Goal: Information Seeking & Learning: Learn about a topic

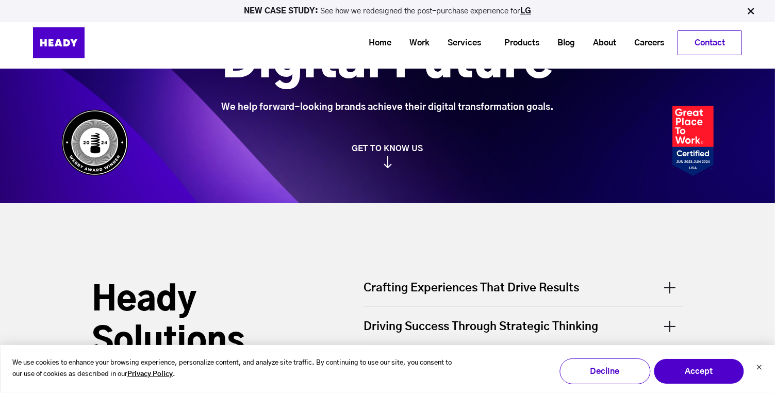
scroll to position [58, 0]
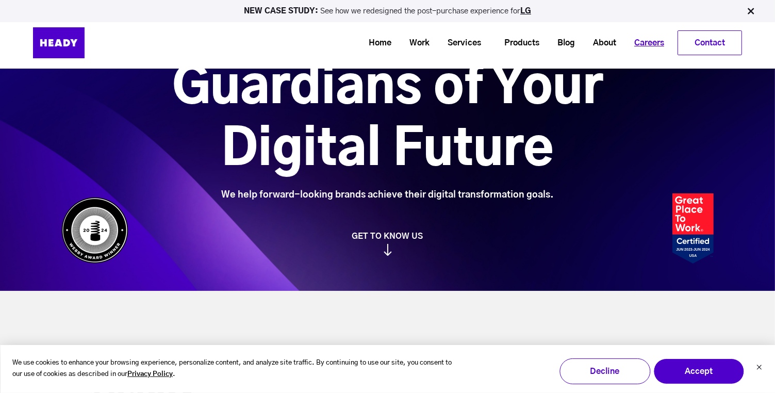
click at [656, 41] on link "Careers" at bounding box center [645, 42] width 48 height 19
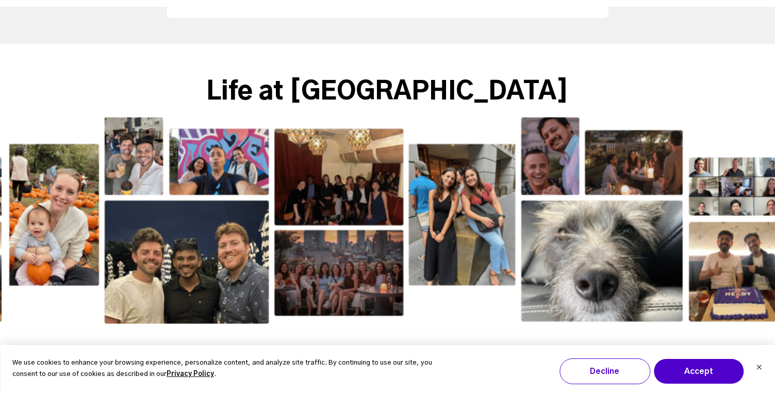
scroll to position [1643, 0]
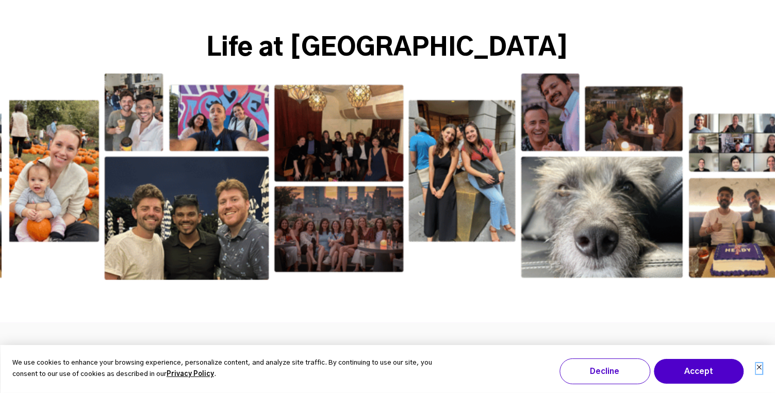
click at [759, 365] on icon "Dismiss cookie banner" at bounding box center [758, 367] width 6 height 6
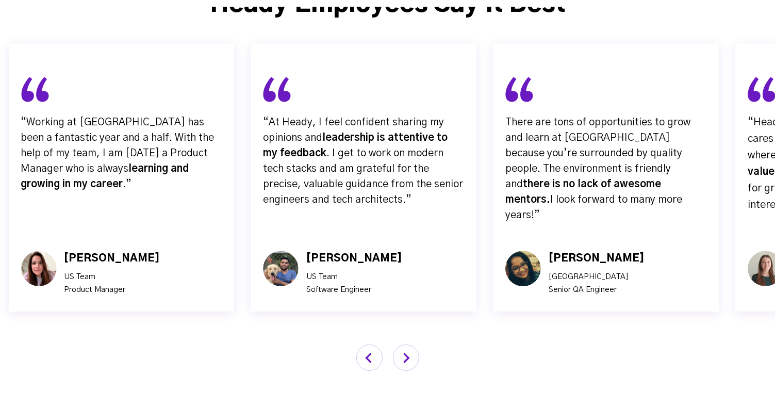
scroll to position [3434, 0]
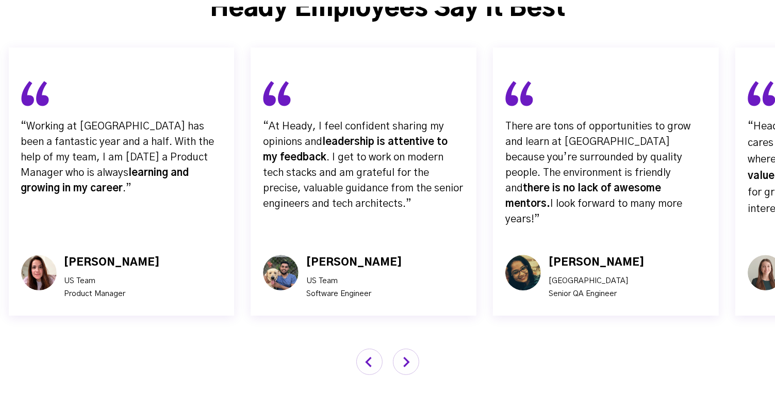
click at [412, 348] on img "button" at bounding box center [406, 361] width 26 height 26
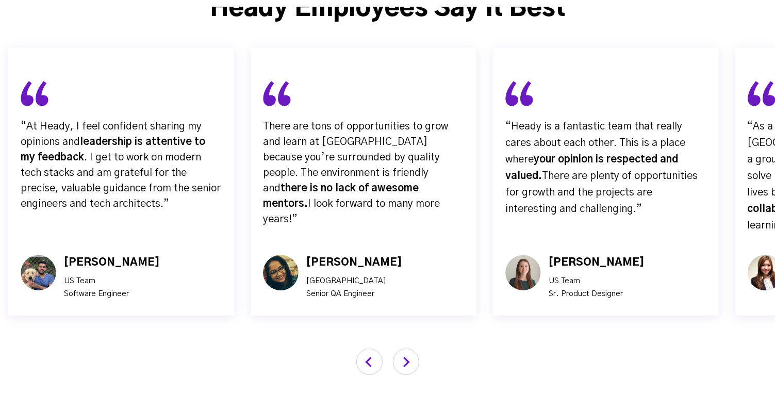
click at [412, 348] on img "button" at bounding box center [406, 361] width 26 height 26
